Goal: Entertainment & Leisure: Consume media (video, audio)

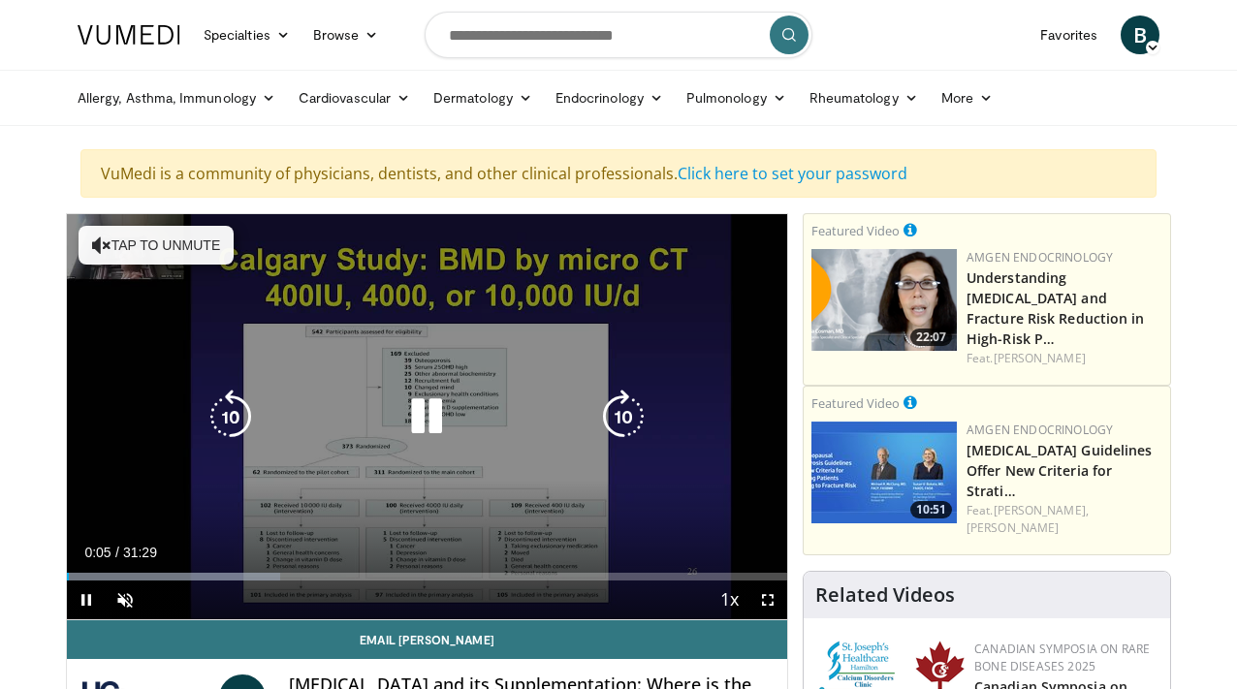
click at [432, 423] on icon "Video Player" at bounding box center [427, 417] width 54 height 54
click at [335, 371] on div "10 seconds Tap to unmute" at bounding box center [427, 416] width 720 height 405
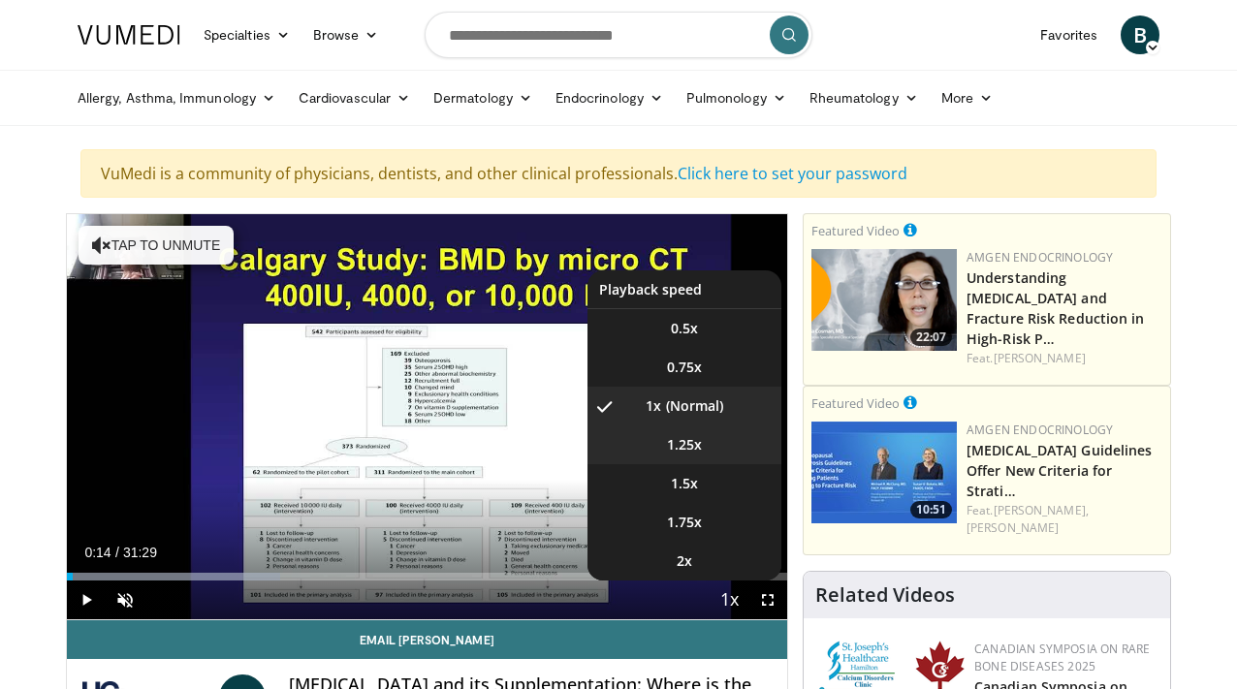
click at [699, 443] on span "1.25x" at bounding box center [684, 444] width 35 height 19
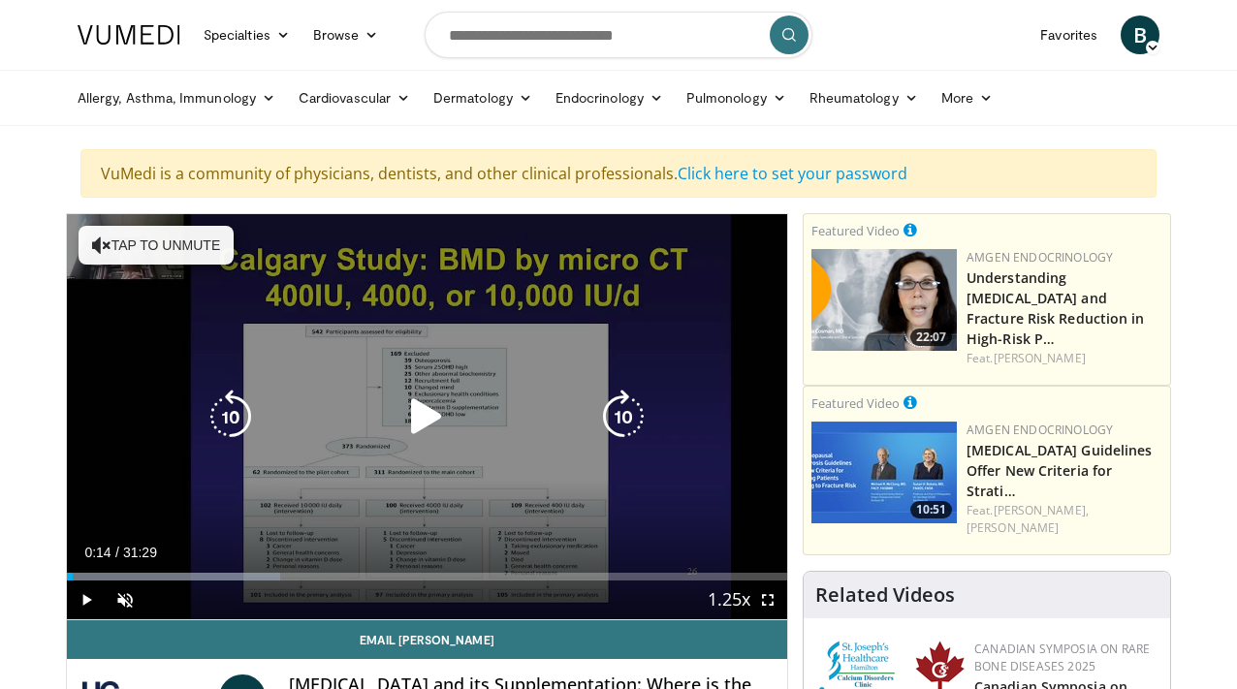
click at [178, 256] on button "Tap to unmute" at bounding box center [156, 245] width 155 height 39
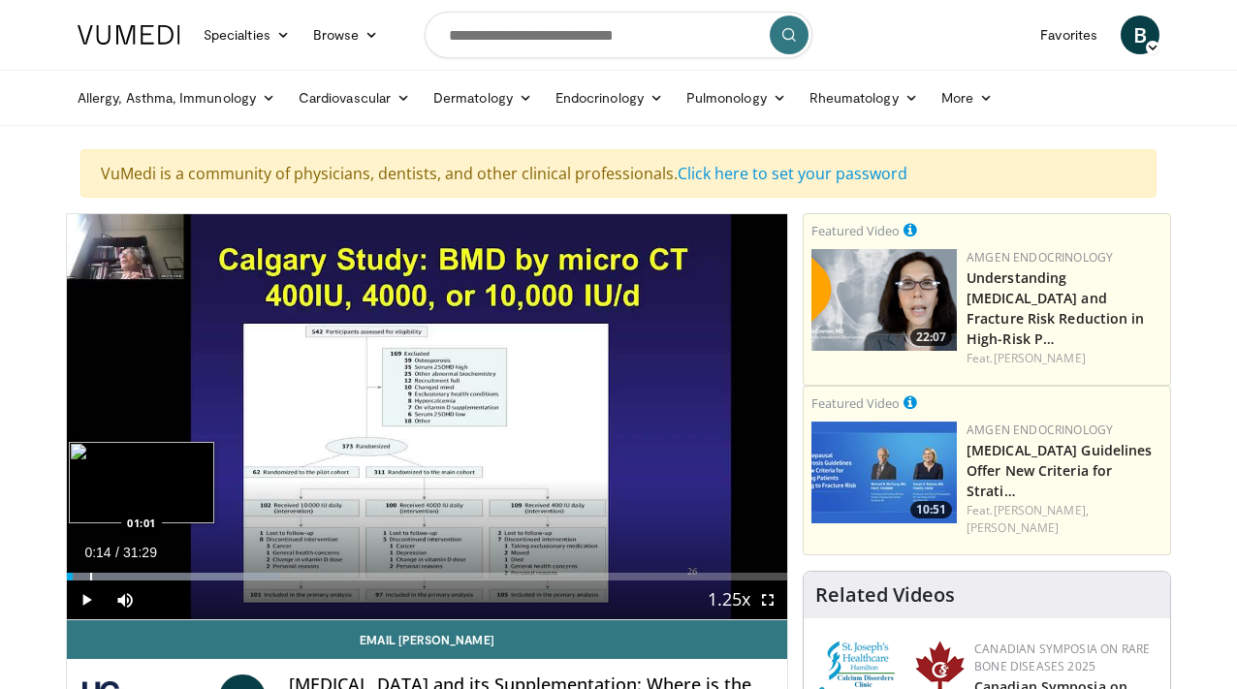
click at [90, 580] on div "Progress Bar" at bounding box center [91, 577] width 2 height 8
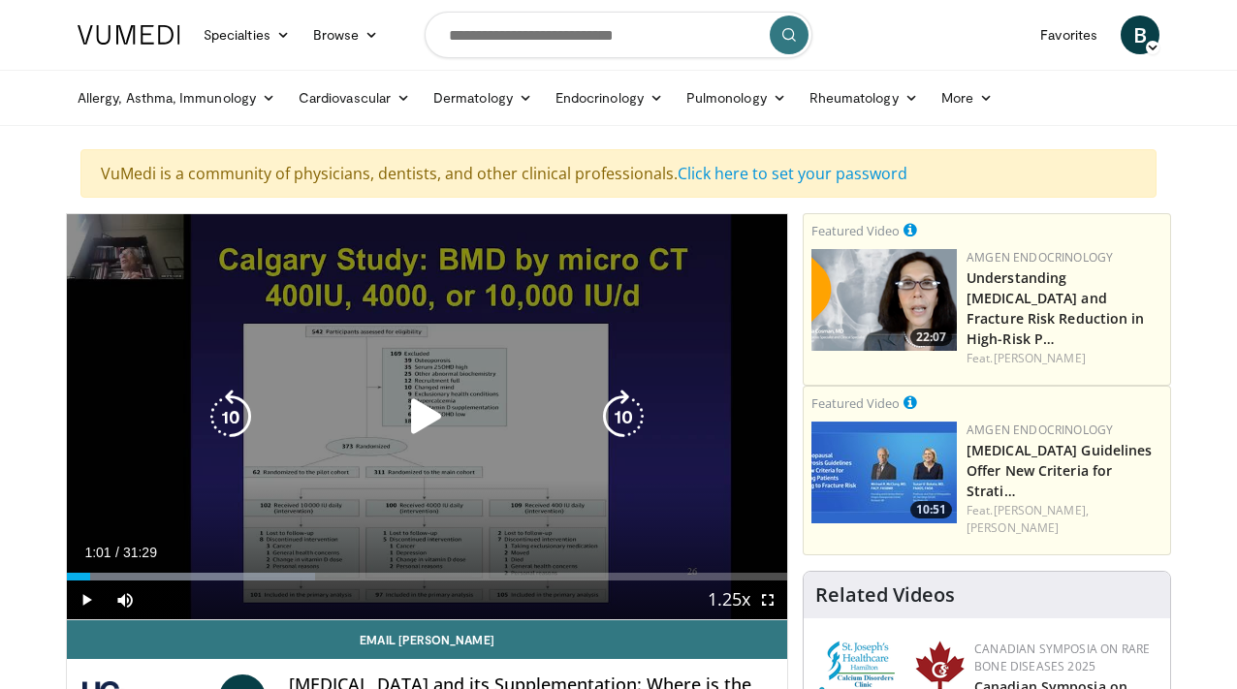
click at [432, 417] on icon "Video Player" at bounding box center [427, 417] width 54 height 54
click at [695, 493] on div "10 seconds Tap to unmute" at bounding box center [427, 416] width 720 height 405
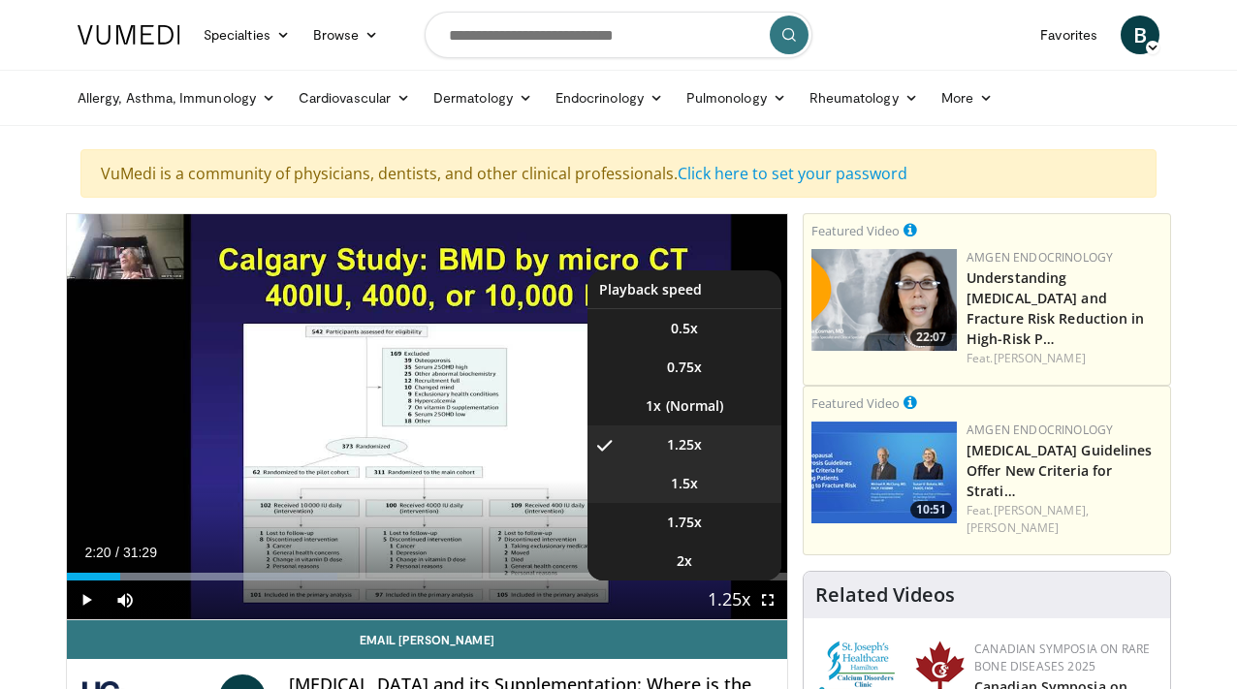
click at [699, 486] on li "1.5x" at bounding box center [685, 483] width 194 height 39
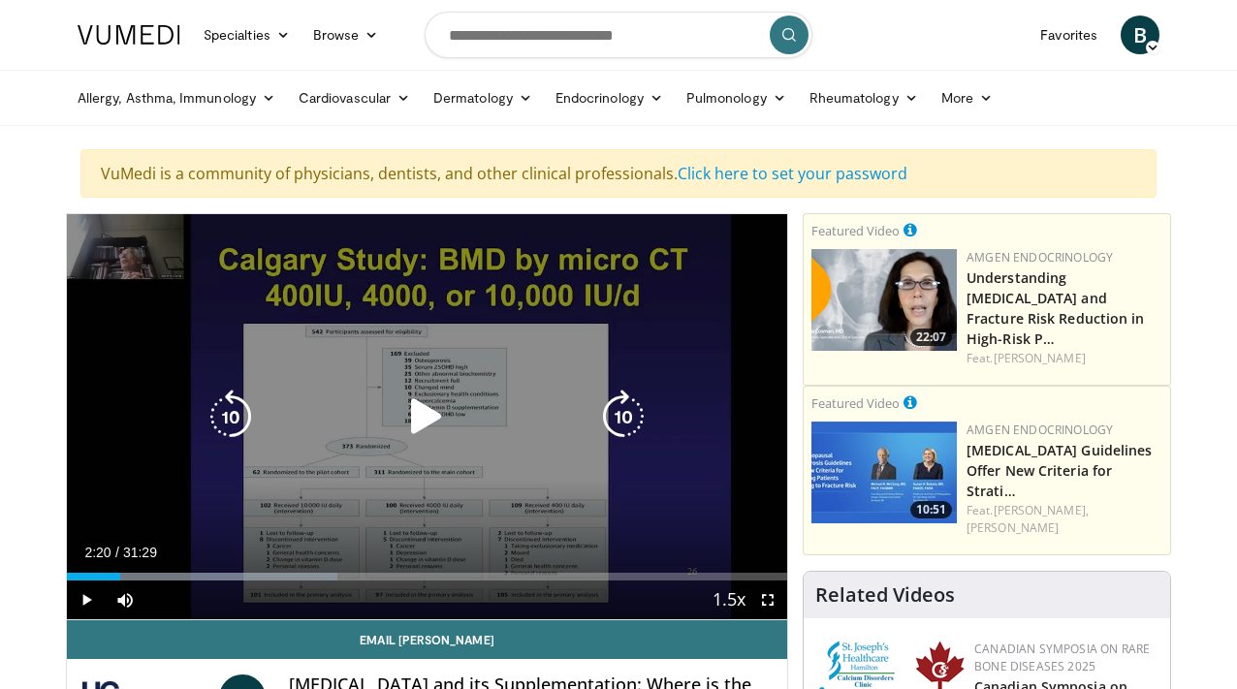
click at [427, 414] on icon "Video Player" at bounding box center [427, 417] width 54 height 54
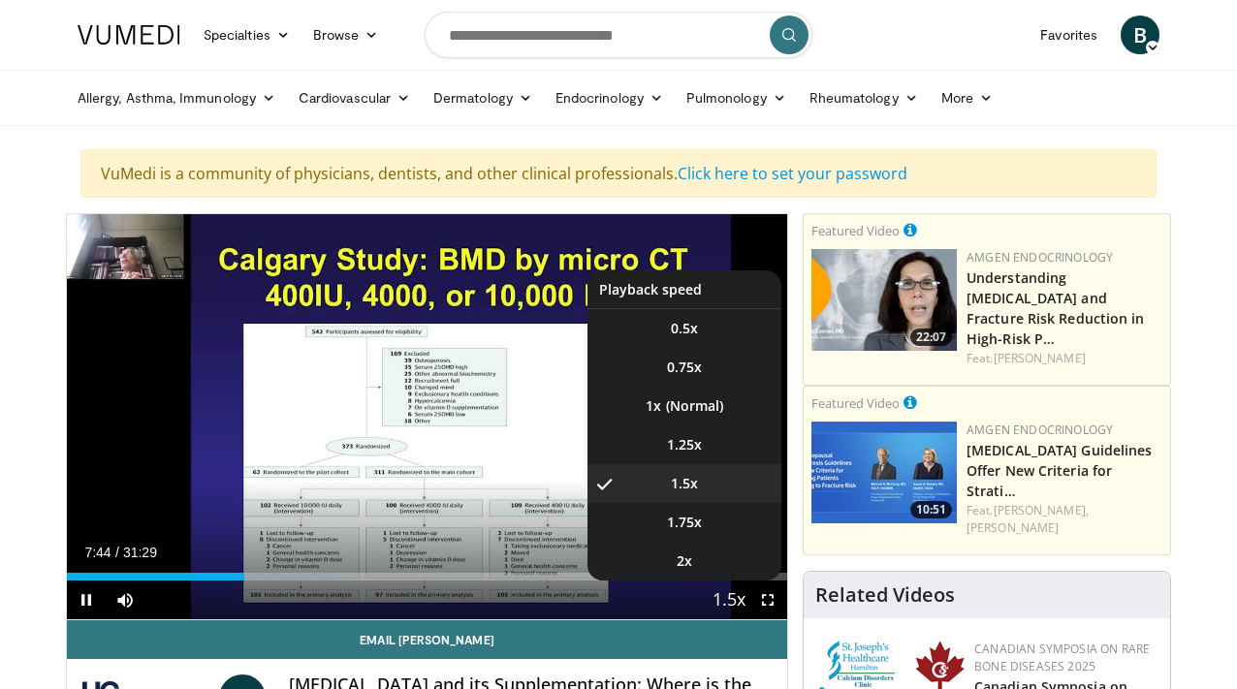
click at [739, 602] on span "Video Player" at bounding box center [729, 601] width 27 height 39
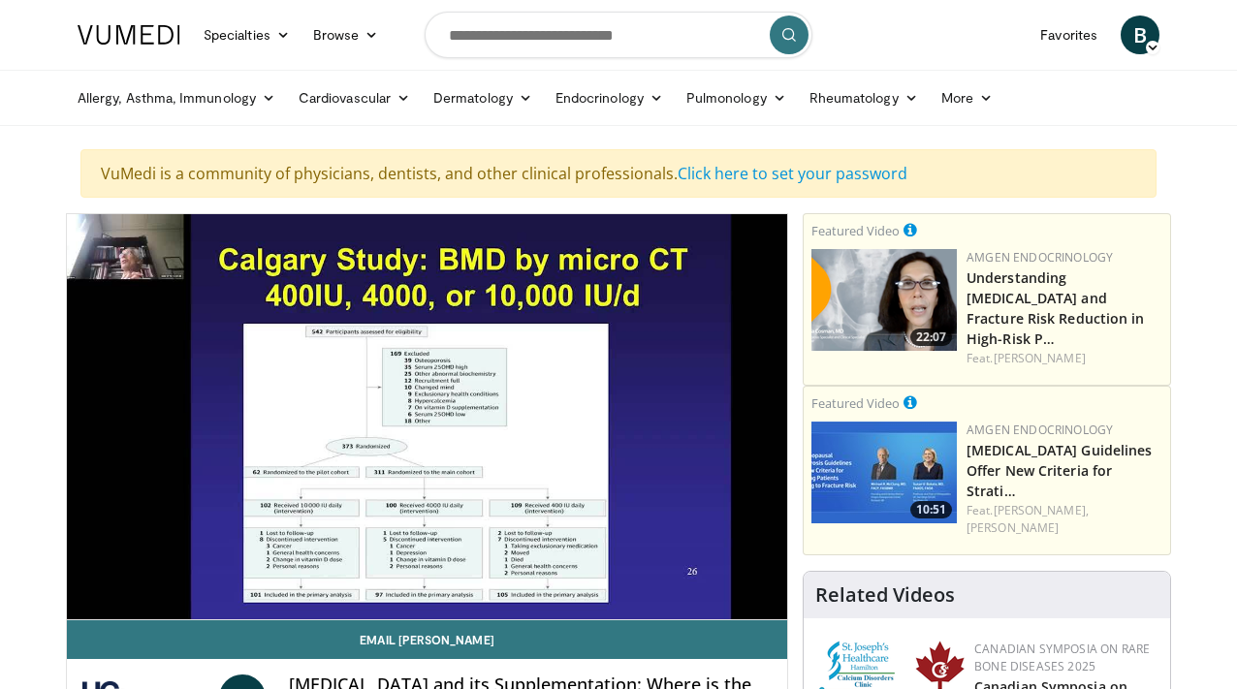
click at [739, 602] on div "10 seconds Tap to unmute" at bounding box center [427, 416] width 720 height 405
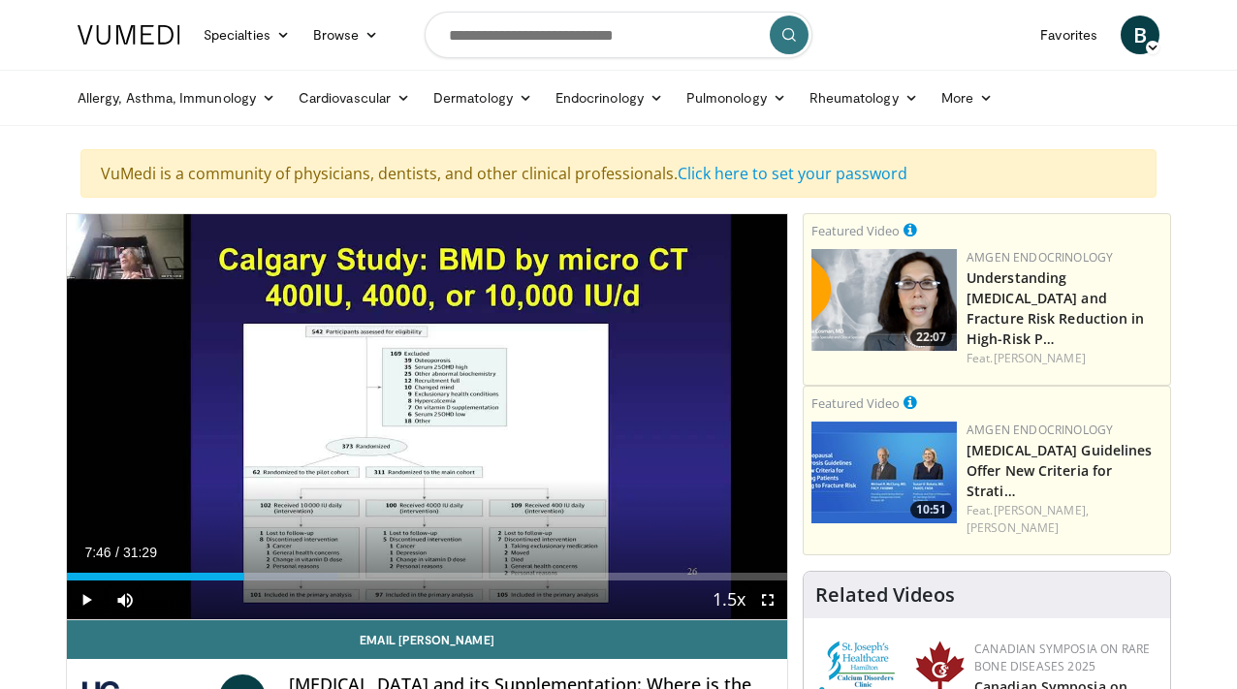
click at [739, 602] on span "Video Player" at bounding box center [729, 601] width 27 height 39
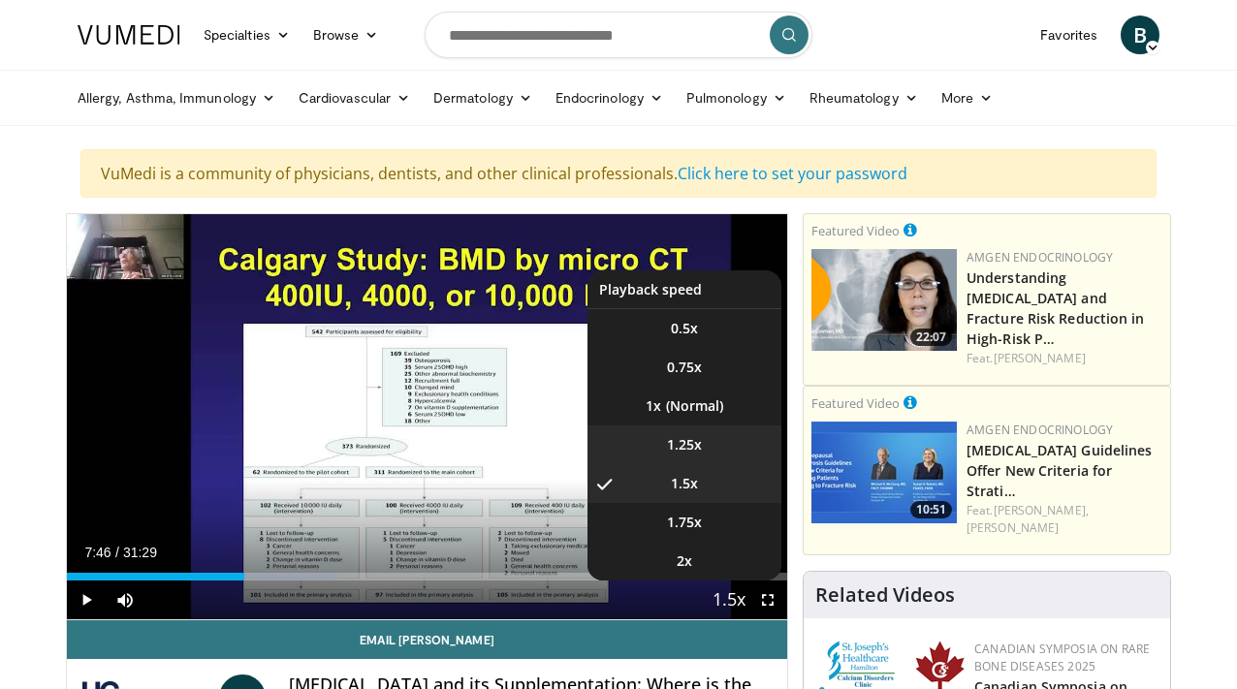
click at [698, 439] on span "1.25x" at bounding box center [684, 444] width 35 height 19
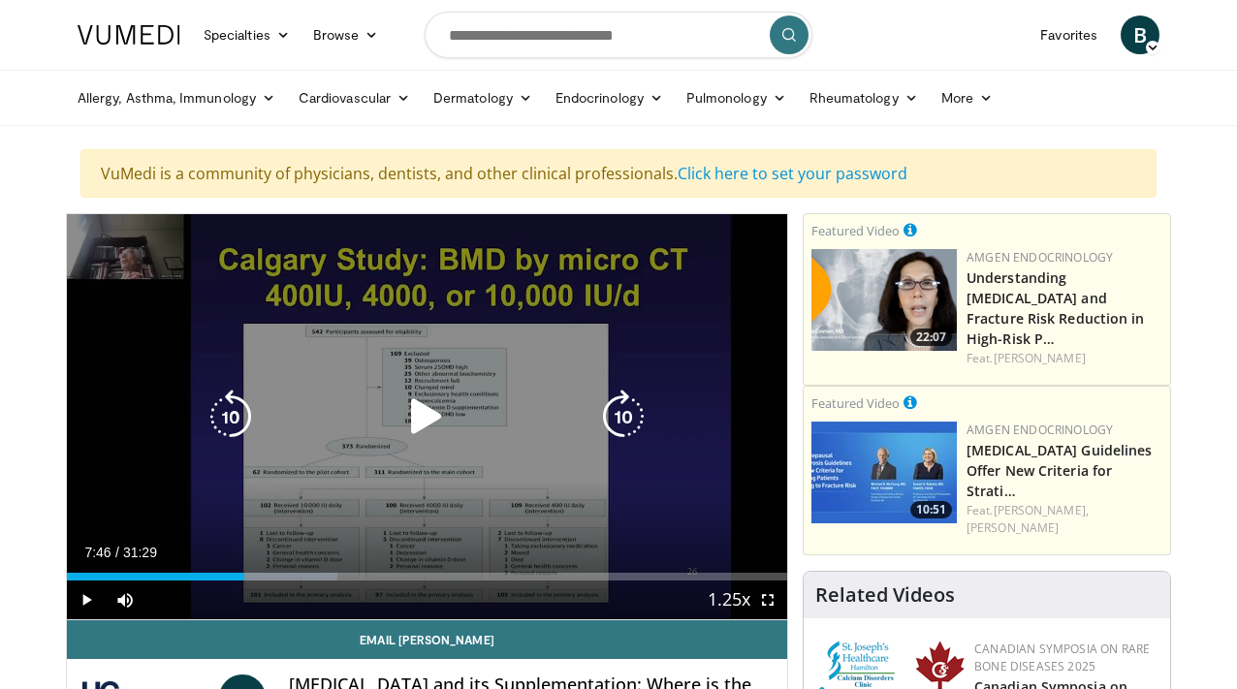
click at [431, 407] on icon "Video Player" at bounding box center [427, 417] width 54 height 54
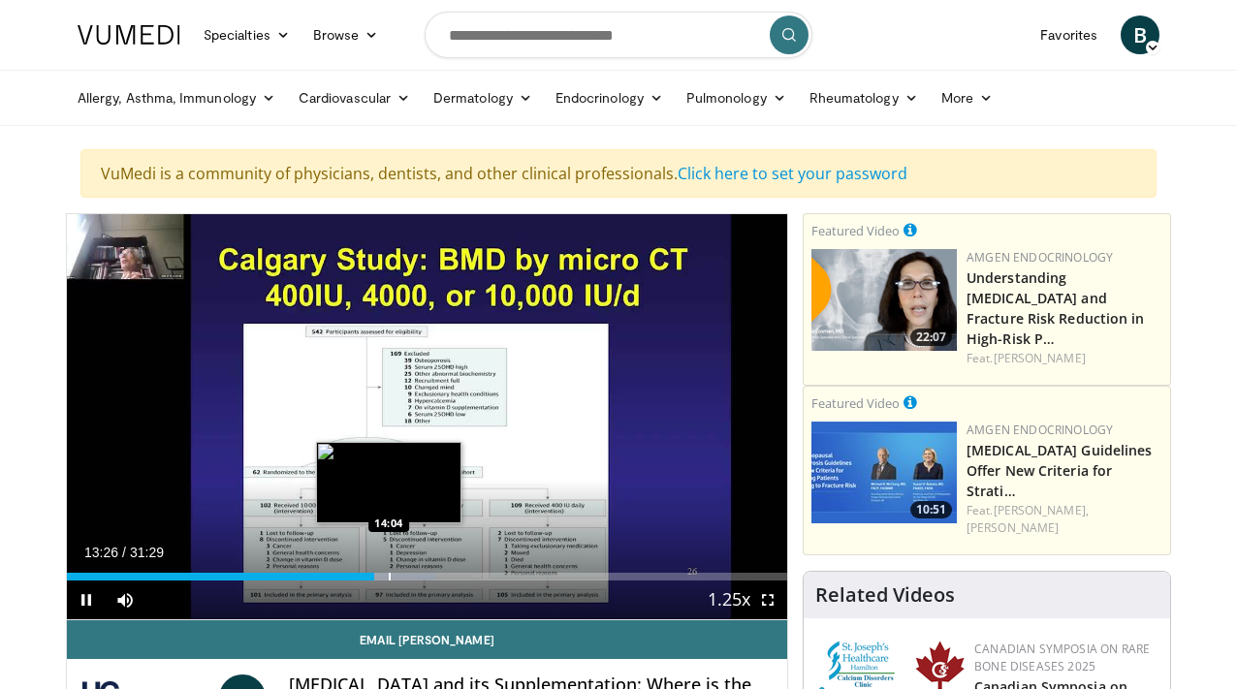
click at [389, 579] on div "Progress Bar" at bounding box center [390, 577] width 2 height 8
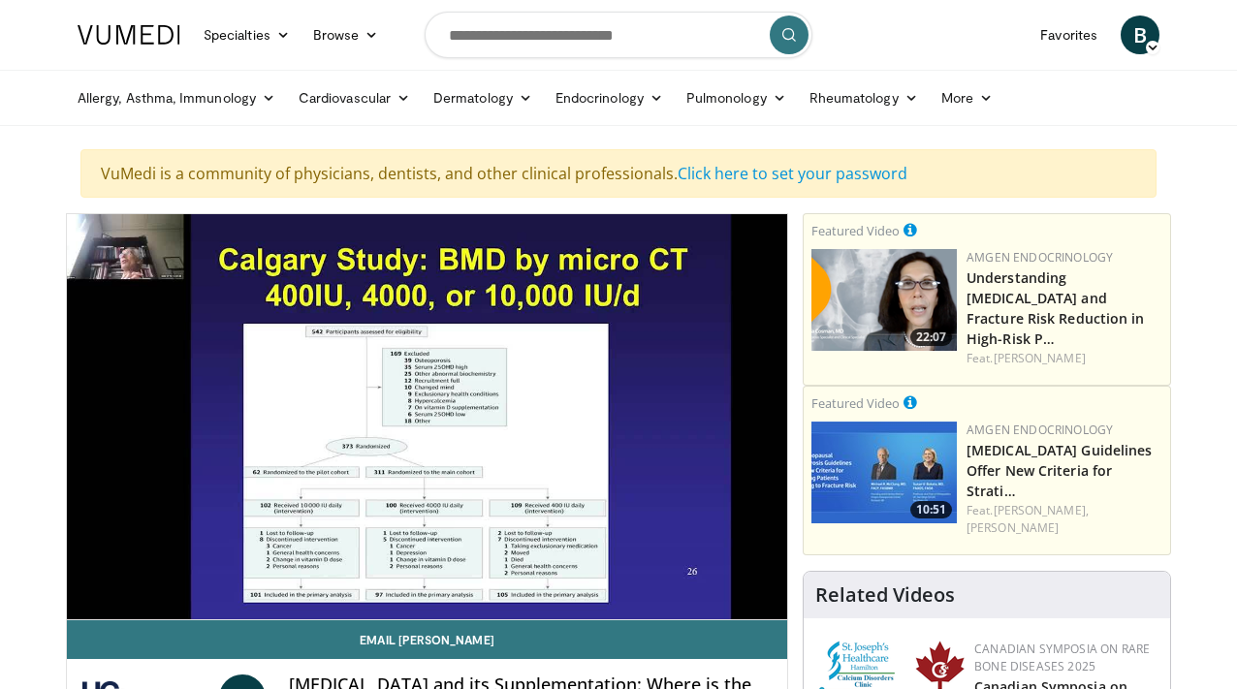
click at [1146, 102] on ul "Allergy, [MEDICAL_DATA], Immunology [MEDICAL_DATA] [DEMOGRAPHIC_DATA] Dermatiti…" at bounding box center [618, 98] width 1105 height 54
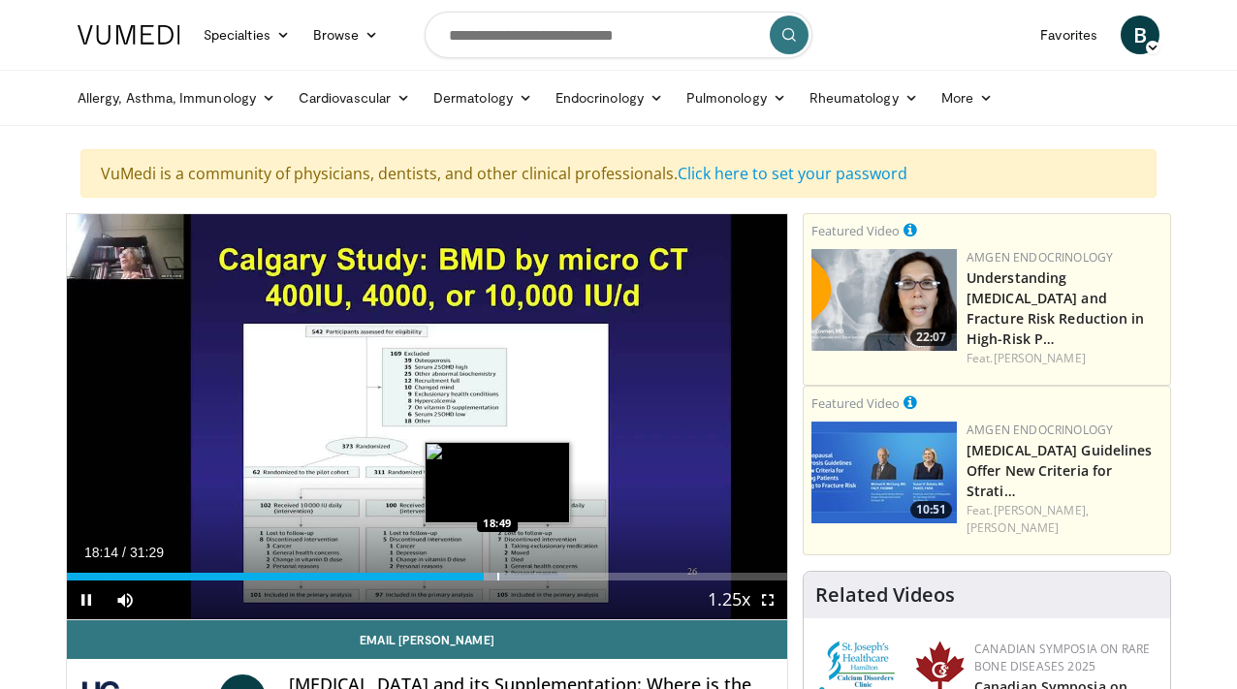
click at [498, 572] on div "Loaded : 69.26% 18:15 18:49" at bounding box center [427, 571] width 720 height 18
click at [520, 579] on div "Progress Bar" at bounding box center [521, 577] width 2 height 8
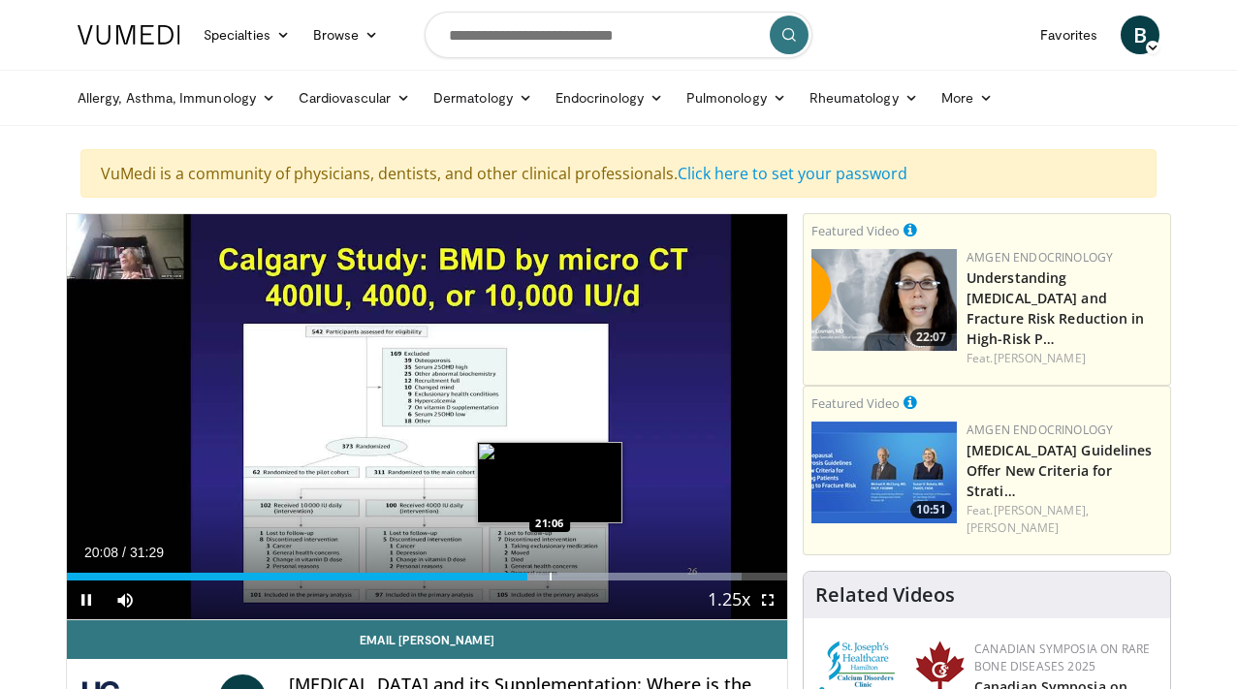
click at [550, 577] on div "Progress Bar" at bounding box center [551, 577] width 2 height 8
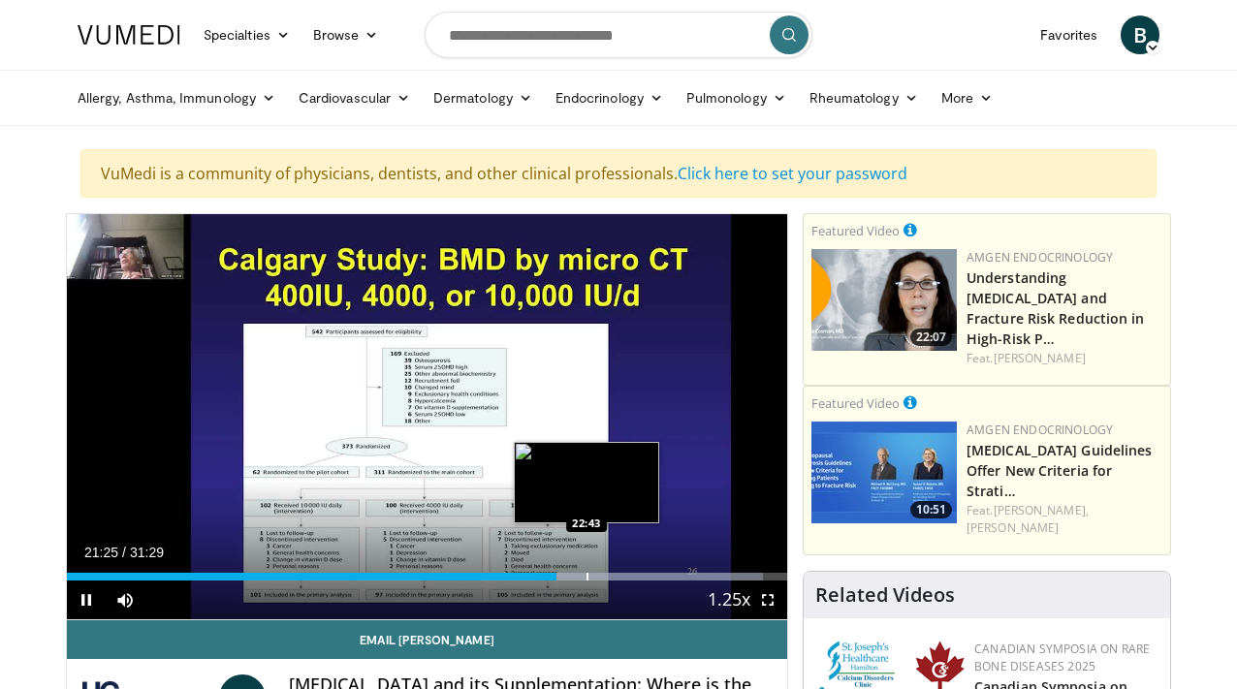
click at [587, 578] on div "Progress Bar" at bounding box center [588, 577] width 2 height 8
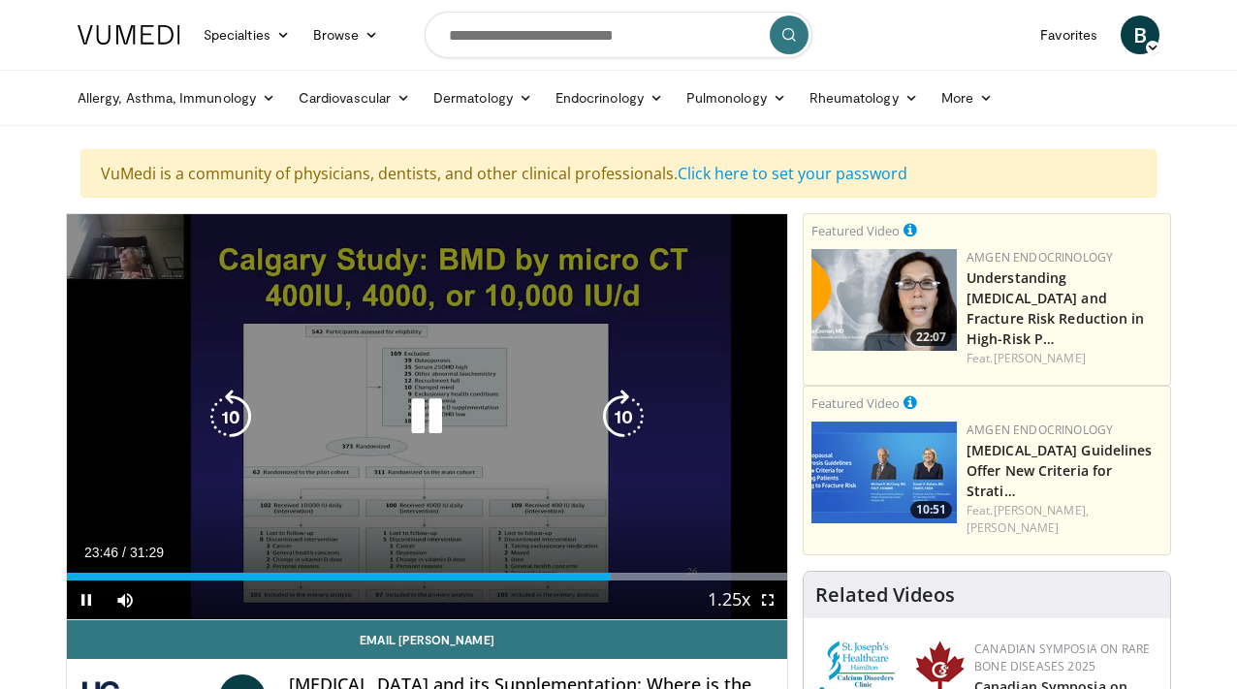
click at [705, 298] on div "10 seconds Tap to unmute" at bounding box center [427, 416] width 720 height 405
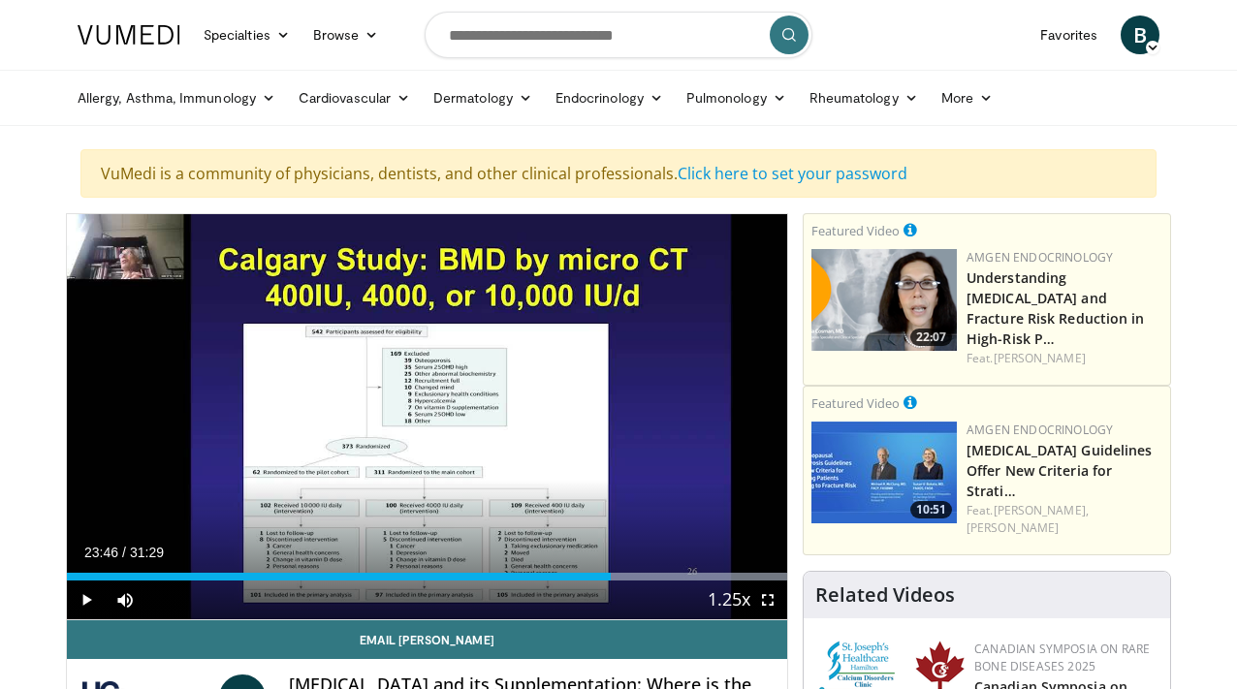
click at [705, 298] on div "10 seconds Tap to unmute" at bounding box center [427, 416] width 720 height 405
